Goal: Find contact information: Find contact information

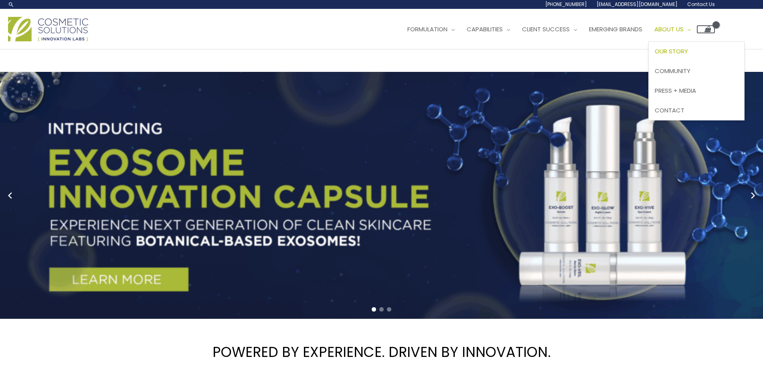
click at [688, 47] on span "Our Story" at bounding box center [671, 51] width 33 height 8
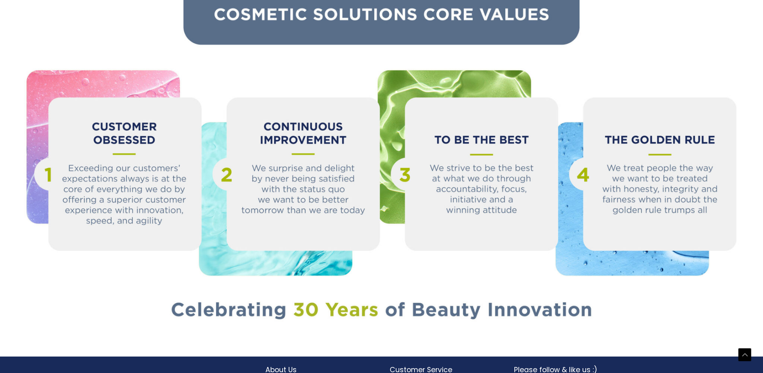
scroll to position [890, 0]
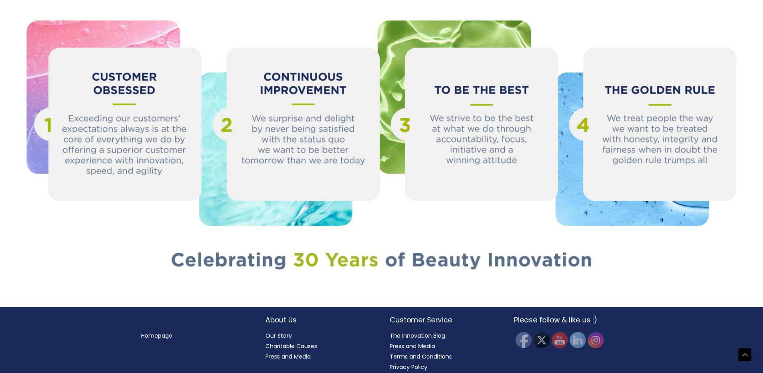
click at [282, 331] on link "Our Story" at bounding box center [279, 335] width 26 height 8
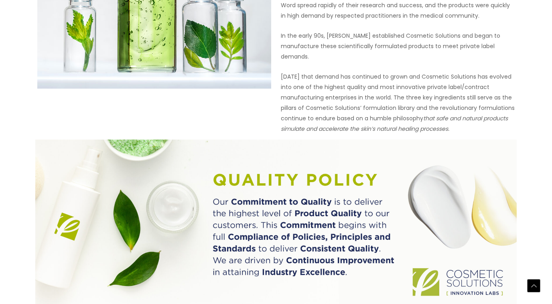
scroll to position [864, 0]
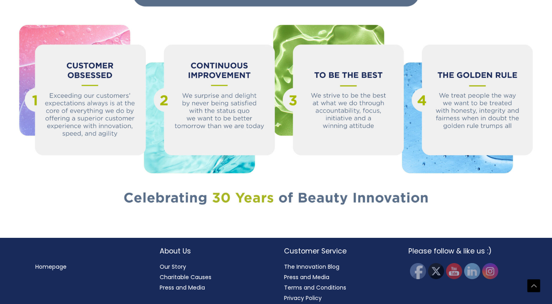
click at [175, 263] on link "Our Story" at bounding box center [173, 267] width 26 height 8
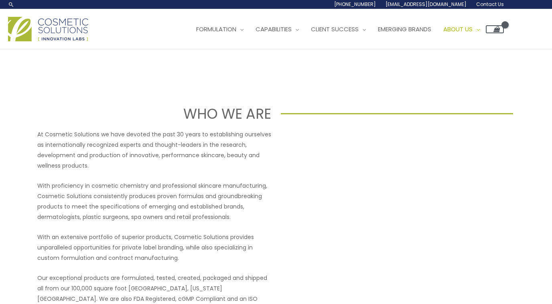
click at [492, 5] on span "Contact Us" at bounding box center [490, 4] width 28 height 7
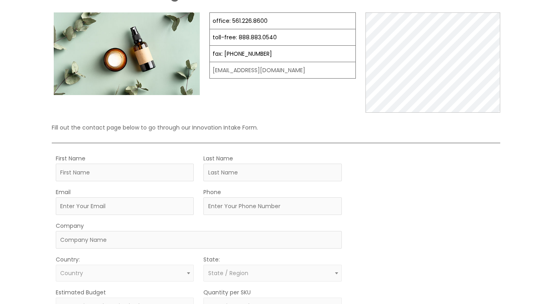
scroll to position [65, 0]
